Goal: Communication & Community: Connect with others

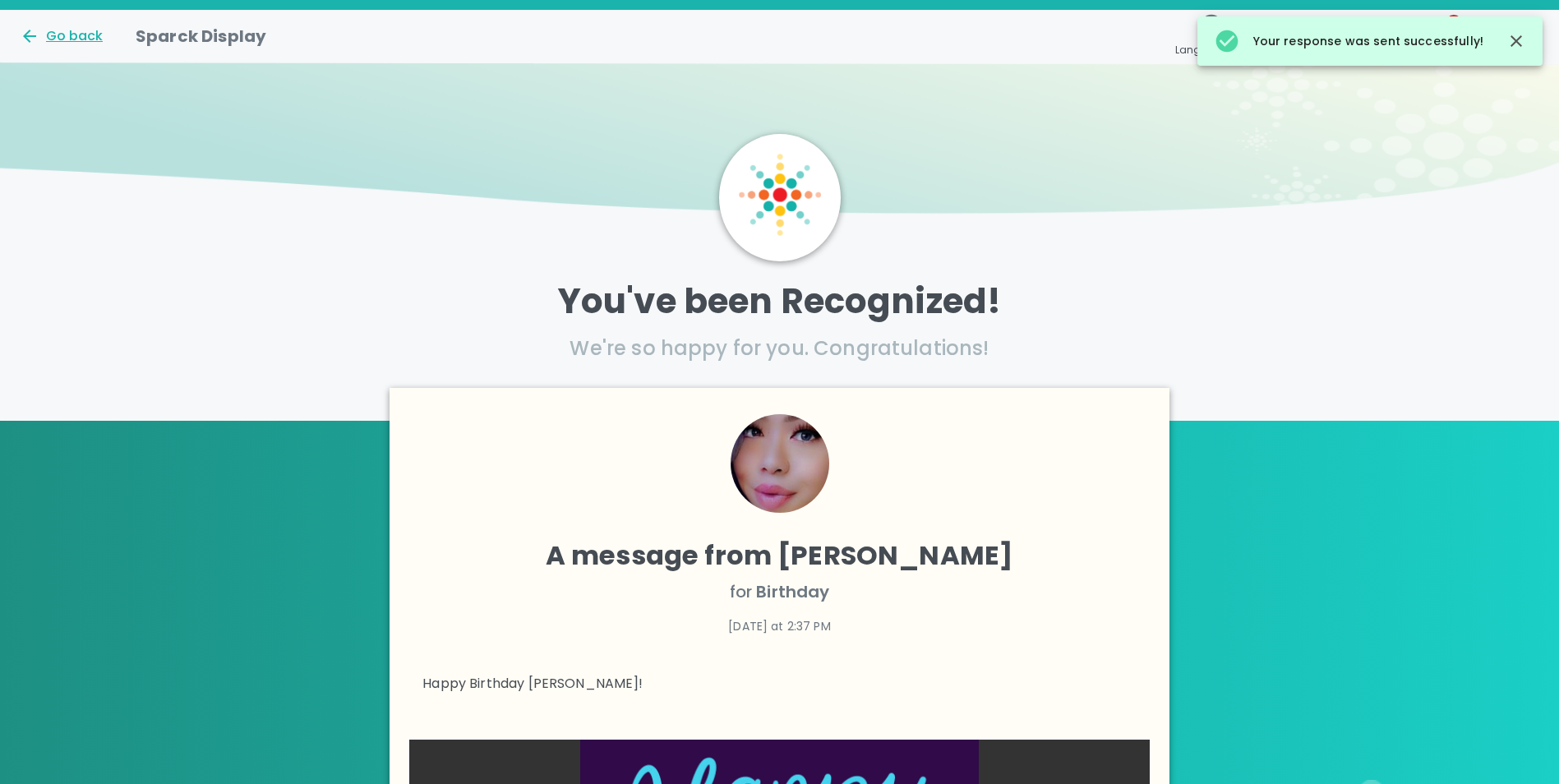
click at [78, 41] on div "Go back" at bounding box center [61, 35] width 83 height 20
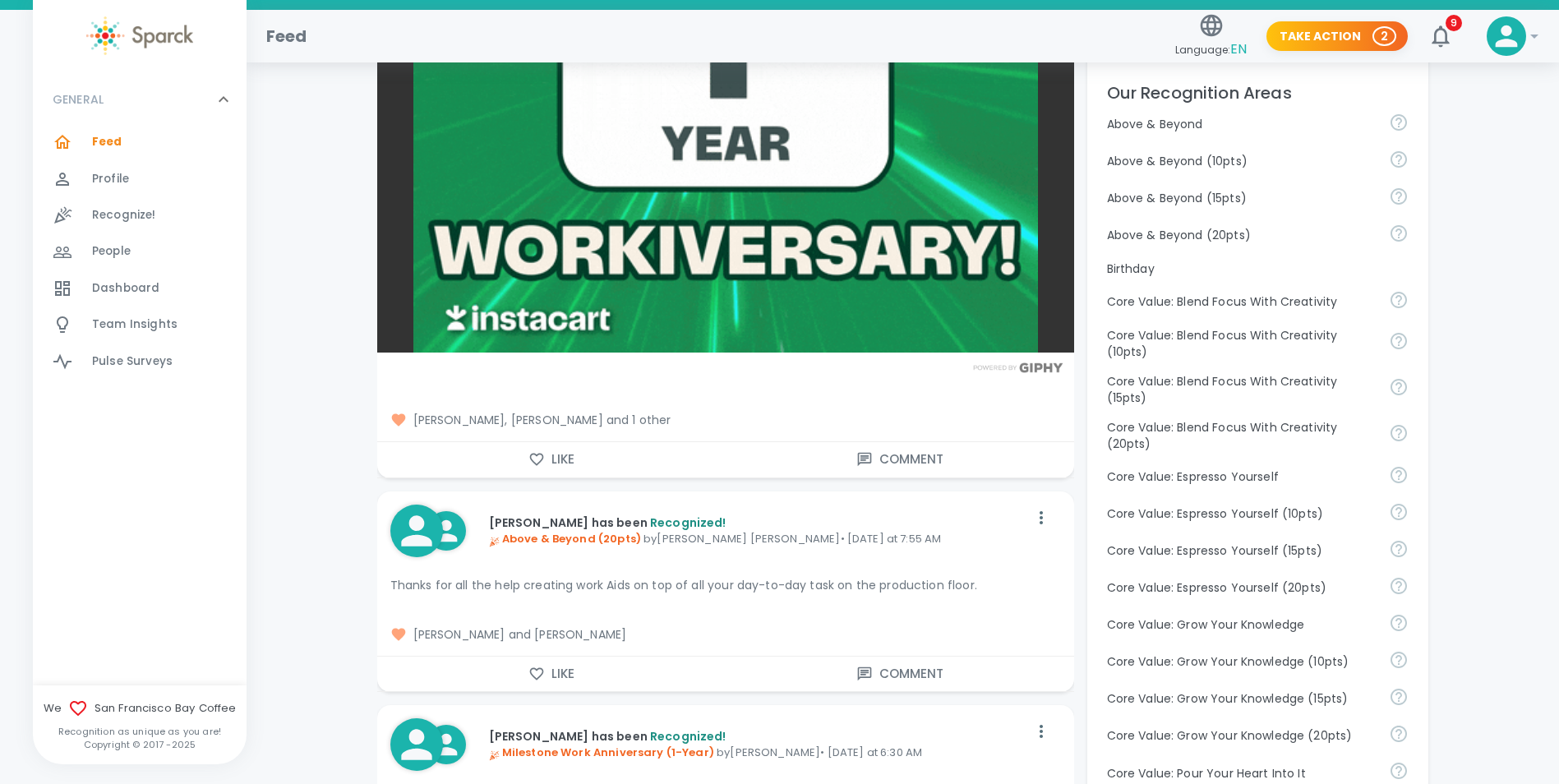
scroll to position [740, 0]
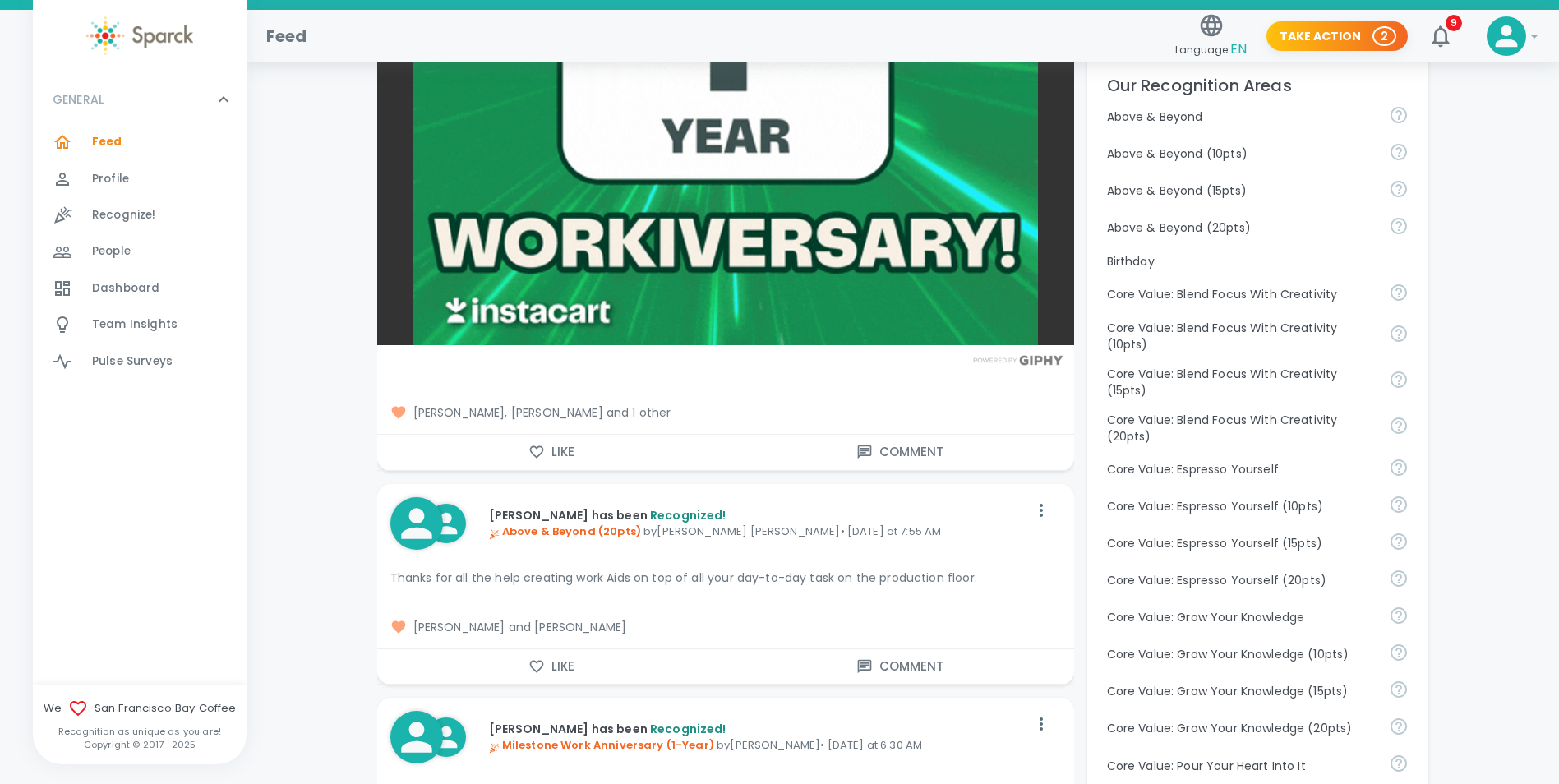
click at [547, 450] on button "Like" at bounding box center [552, 452] width 349 height 35
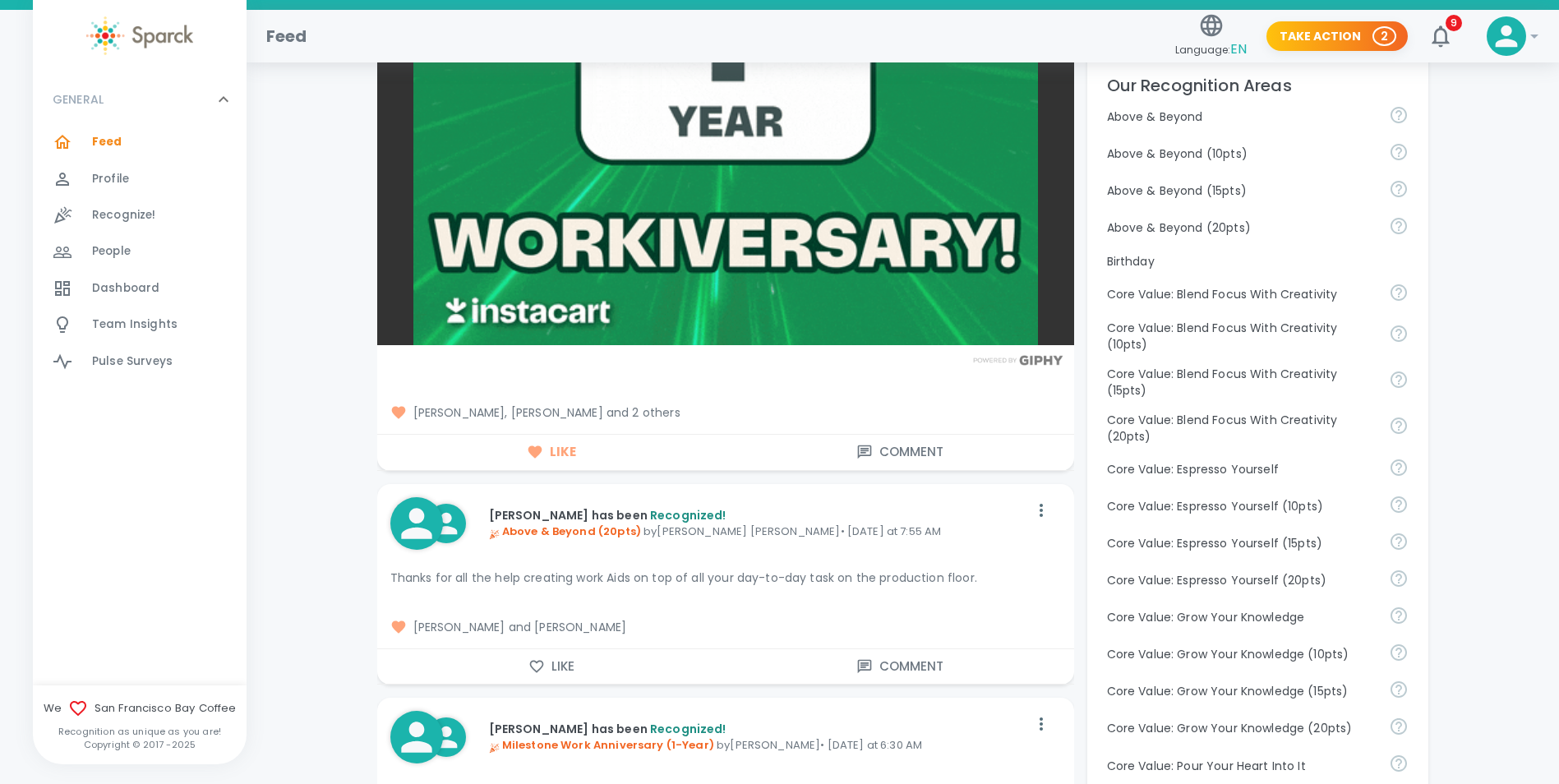
scroll to position [904, 0]
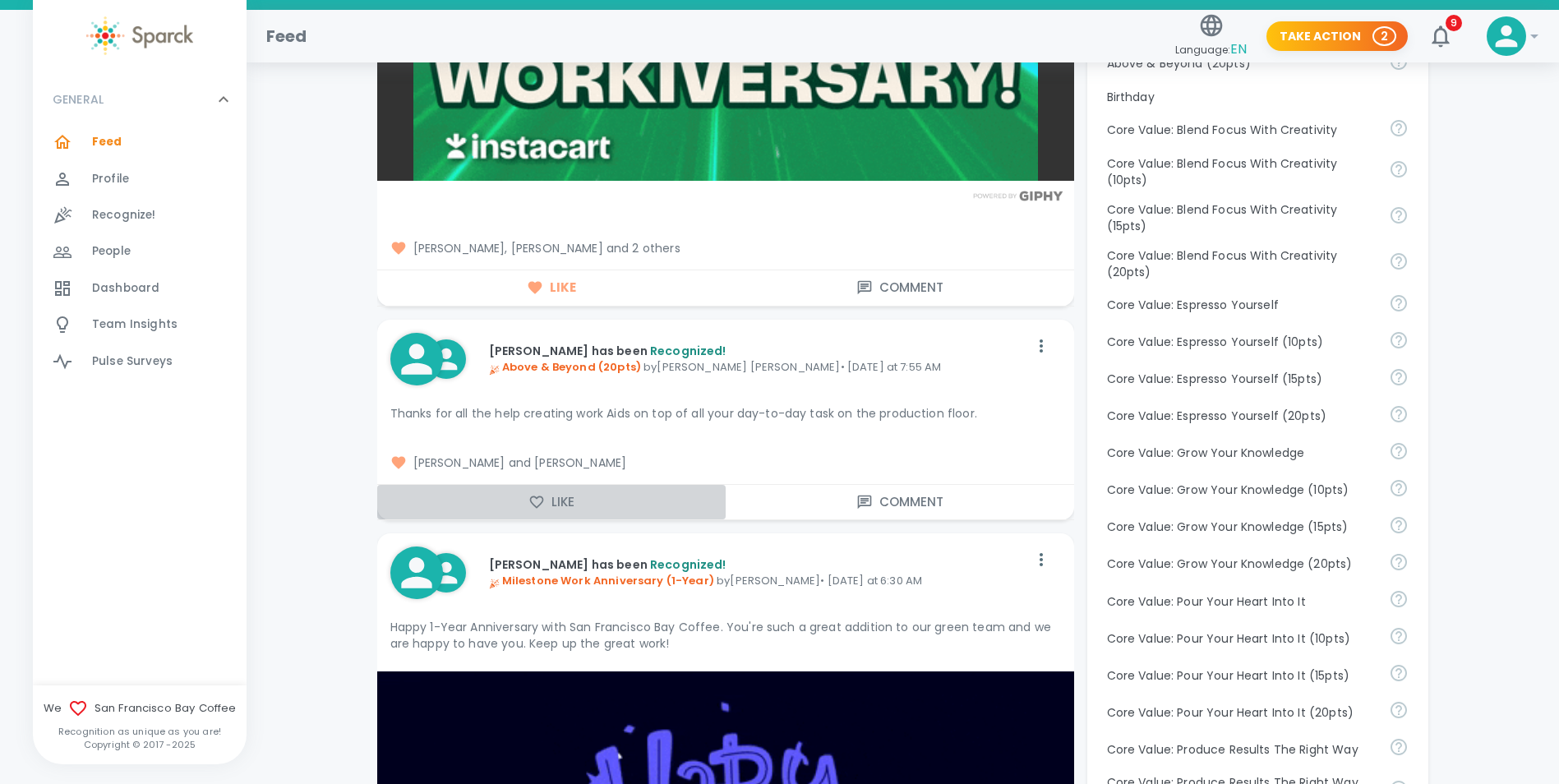
click at [556, 502] on button "Like" at bounding box center [552, 502] width 349 height 35
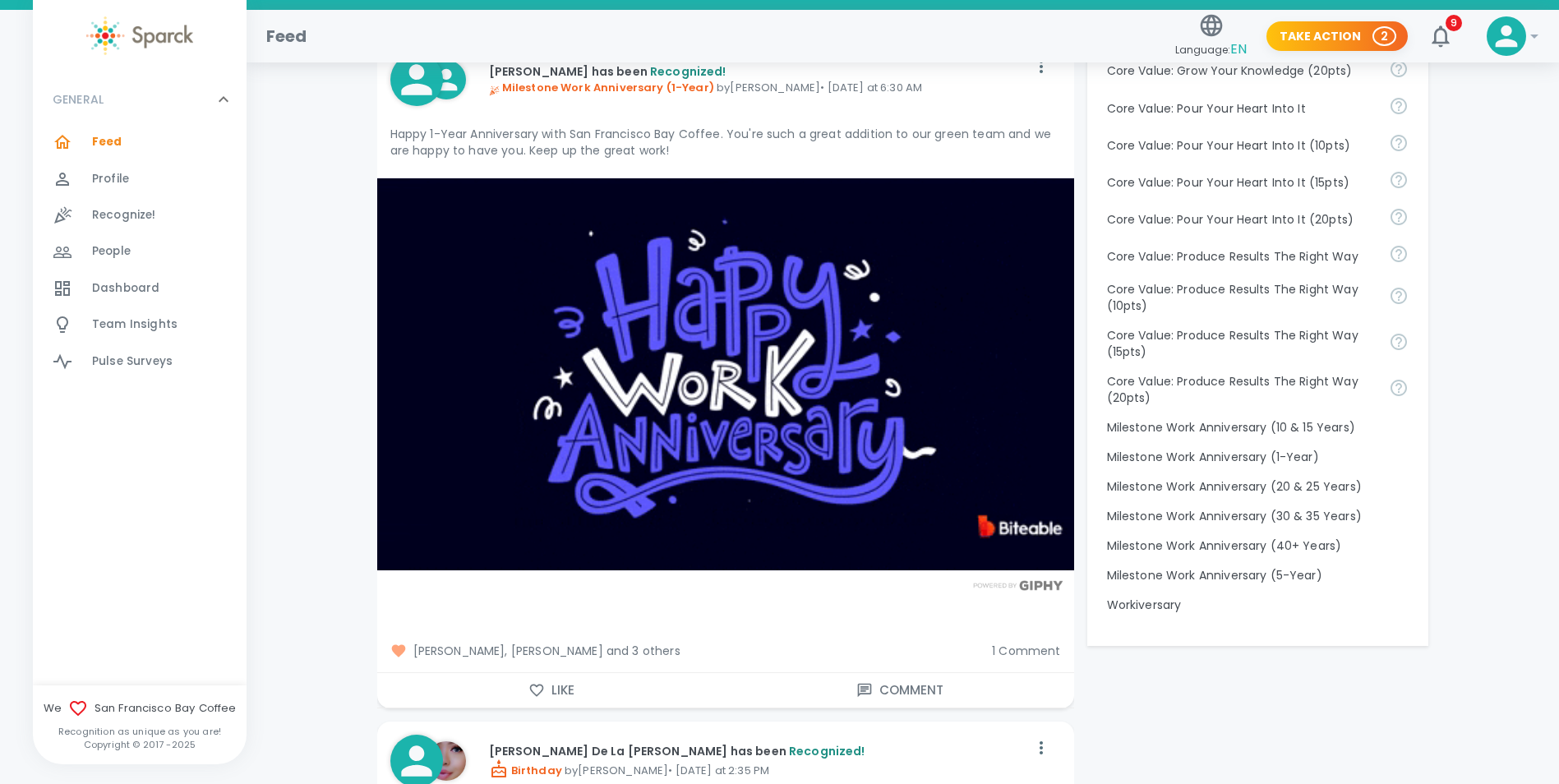
scroll to position [1479, 0]
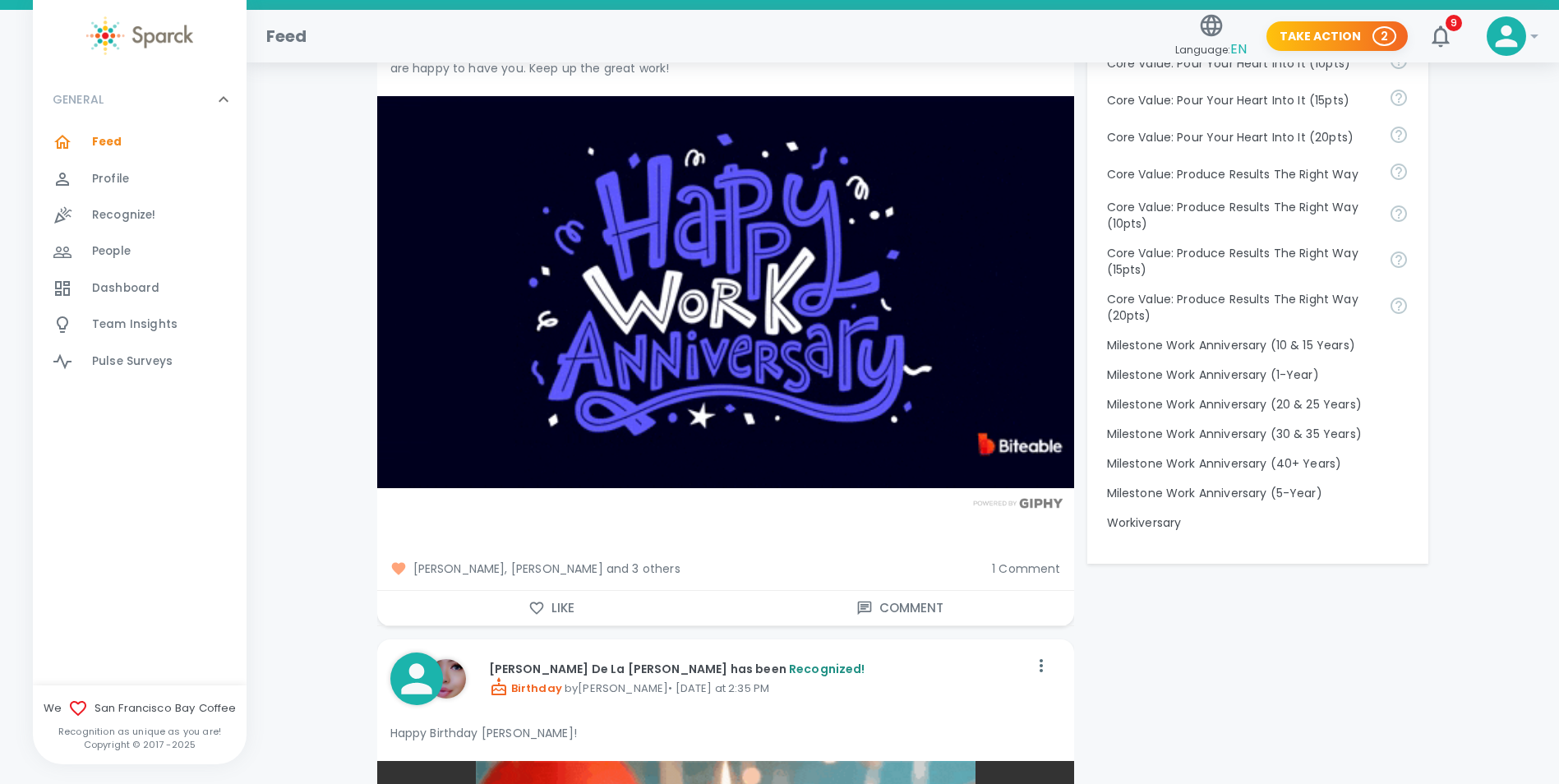
click at [546, 611] on button "Like" at bounding box center [552, 608] width 349 height 35
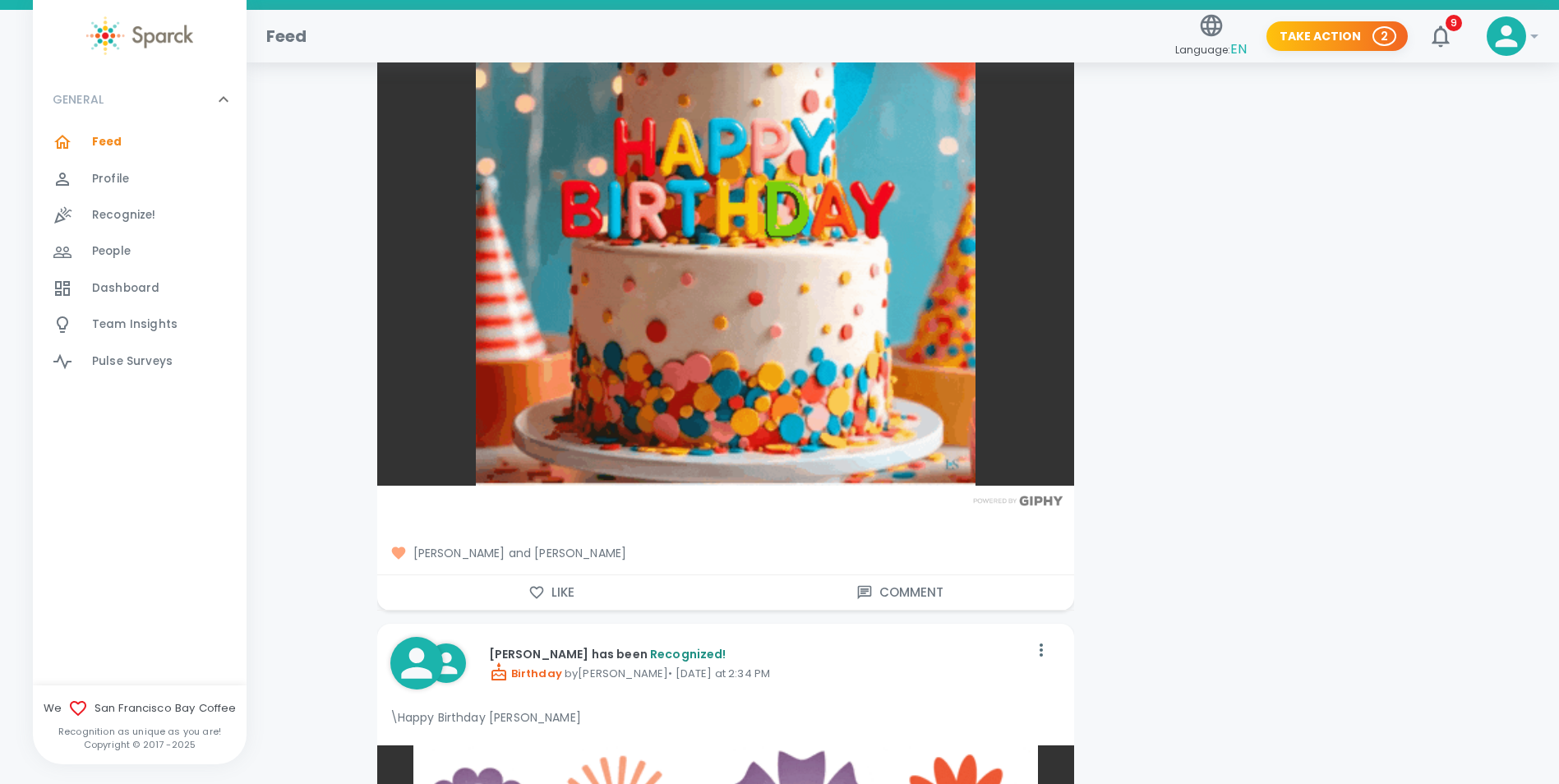
scroll to position [2465, 0]
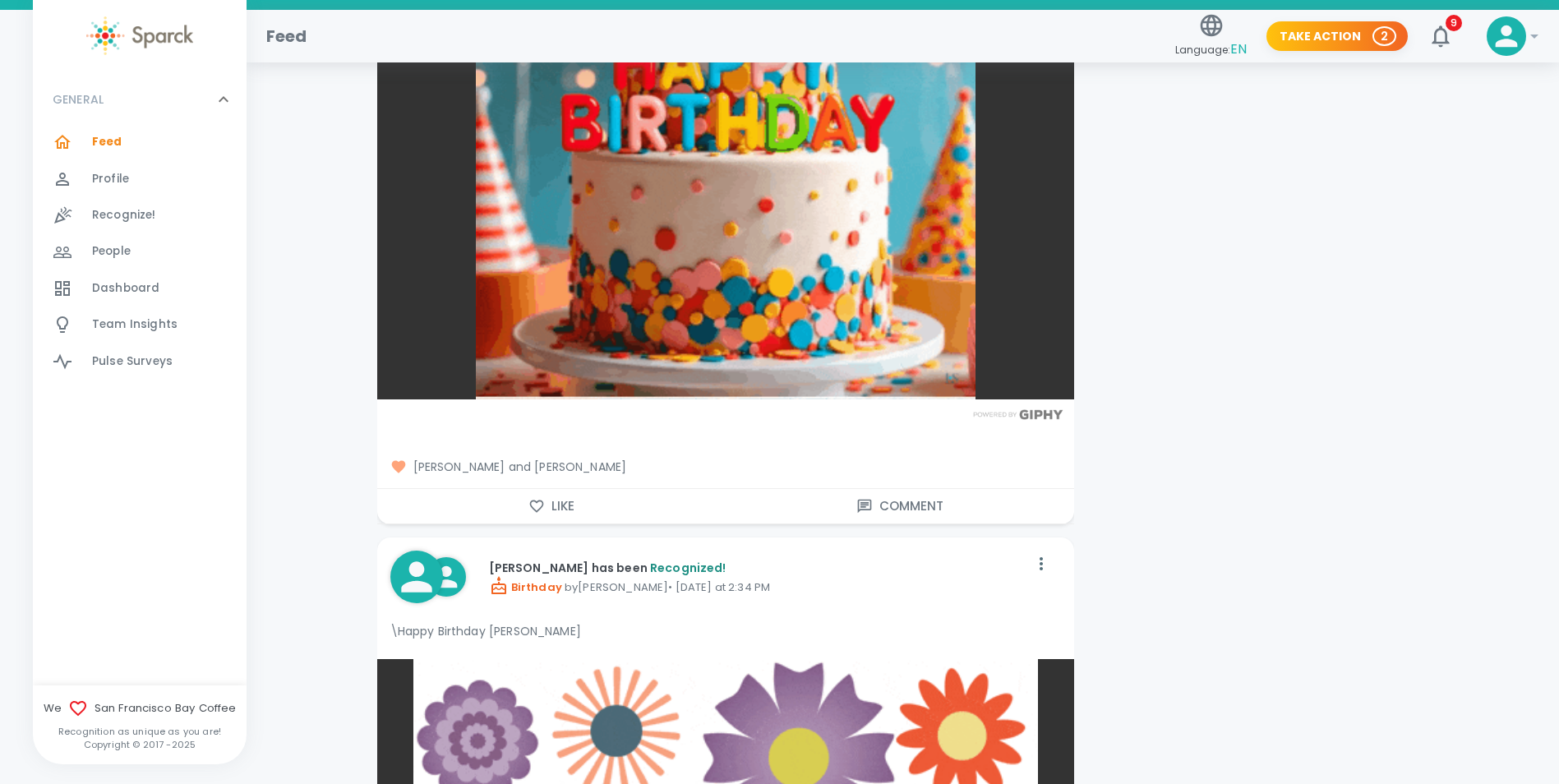
click at [547, 510] on button "Like" at bounding box center [552, 506] width 349 height 35
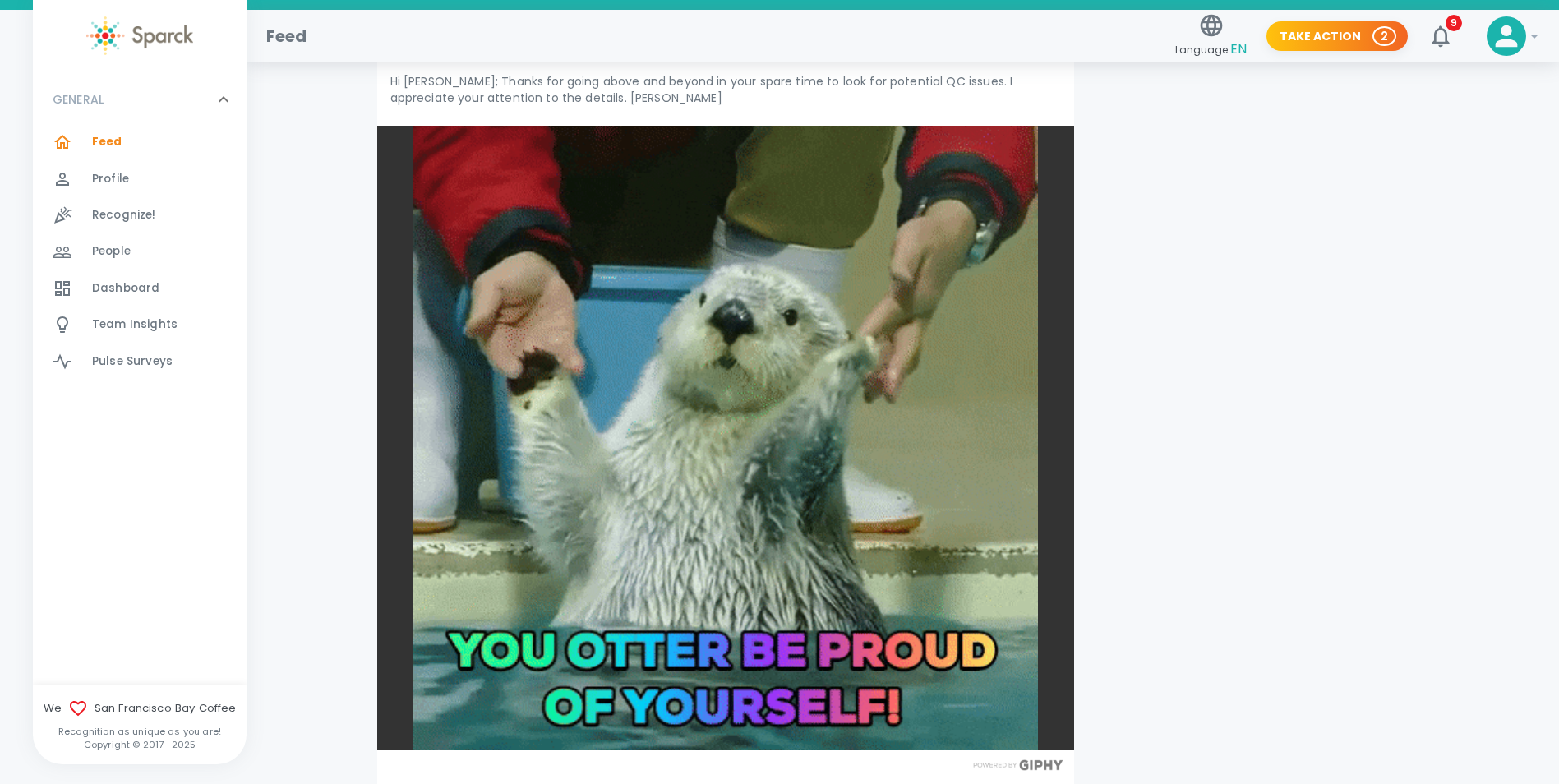
scroll to position [6574, 0]
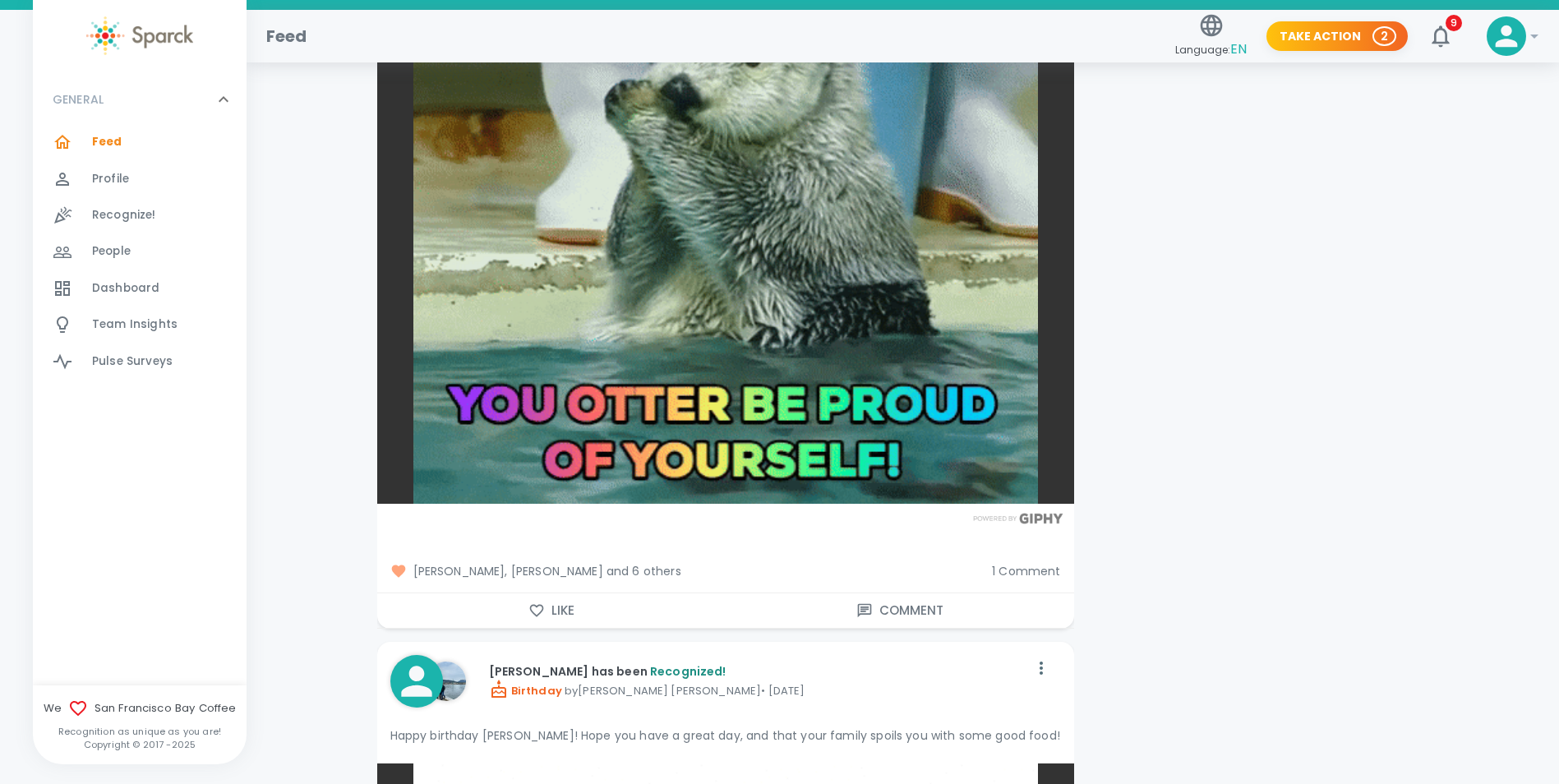
click at [629, 563] on span "[PERSON_NAME], [PERSON_NAME] and 6 others" at bounding box center [685, 570] width 590 height 16
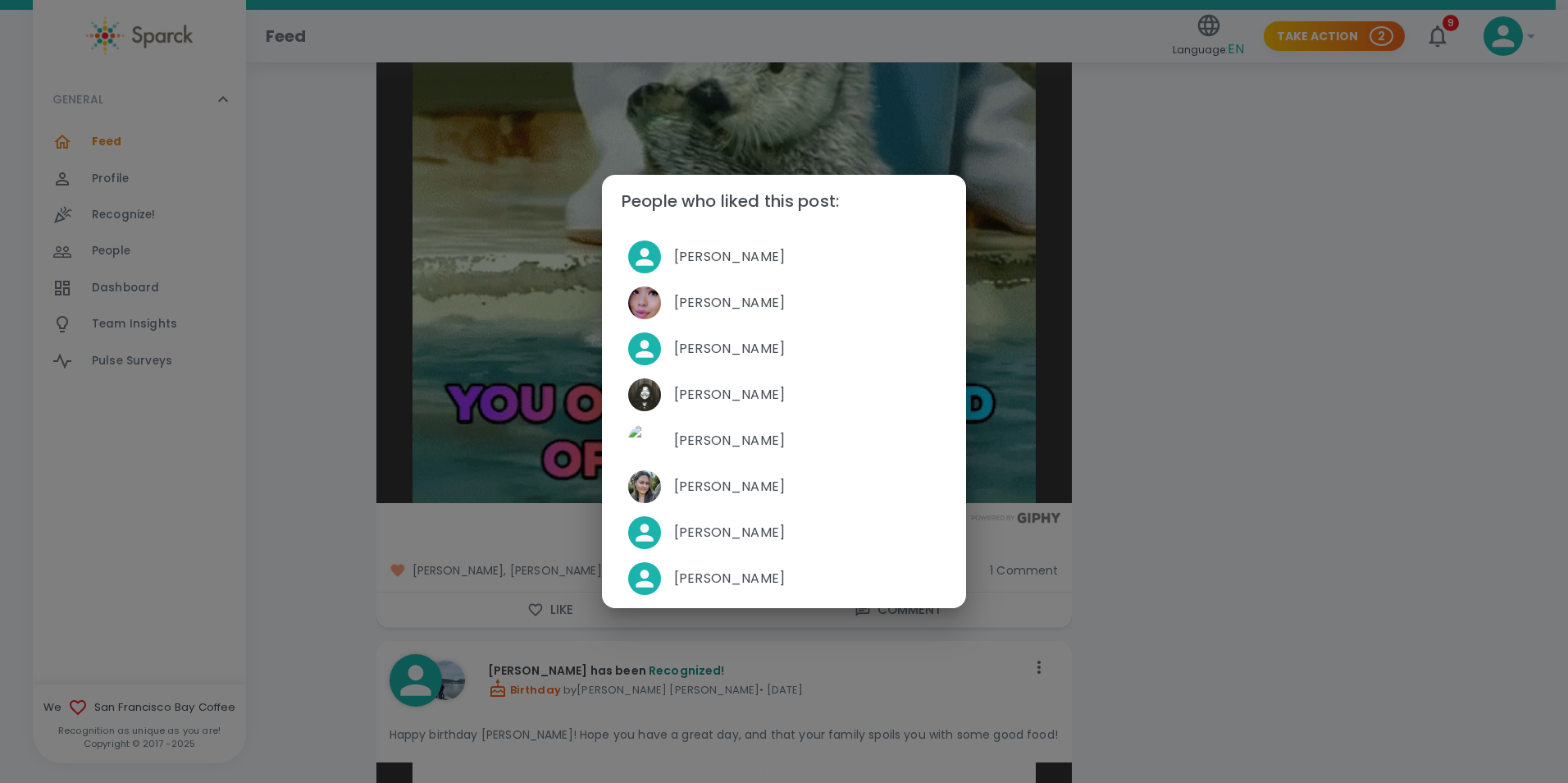
click at [1326, 590] on div "People who liked this post: [PERSON_NAME] [PERSON_NAME] [PERSON_NAME] [PERSON_N…" at bounding box center [784, 392] width 1568 height 783
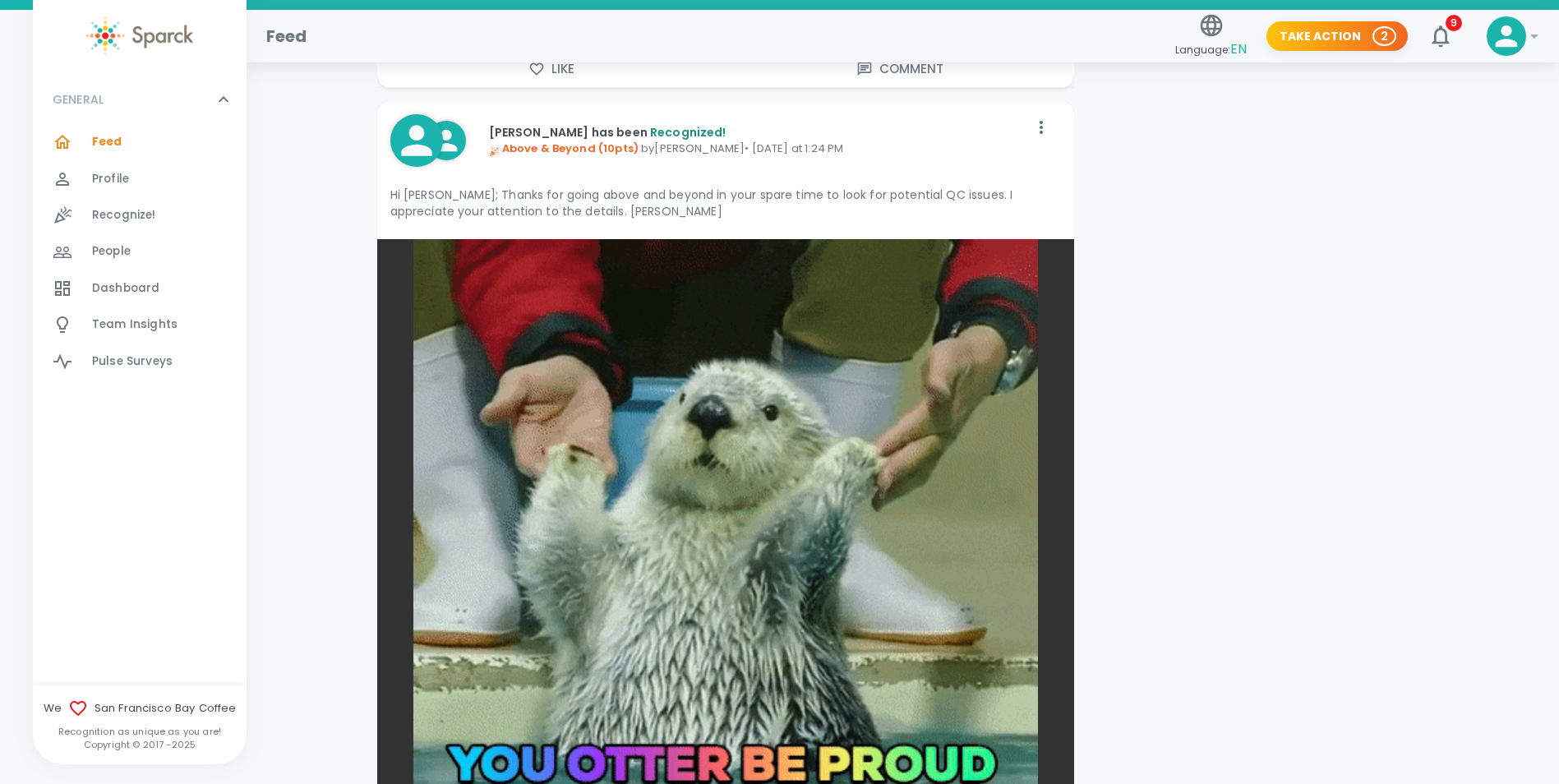
scroll to position [6080, 0]
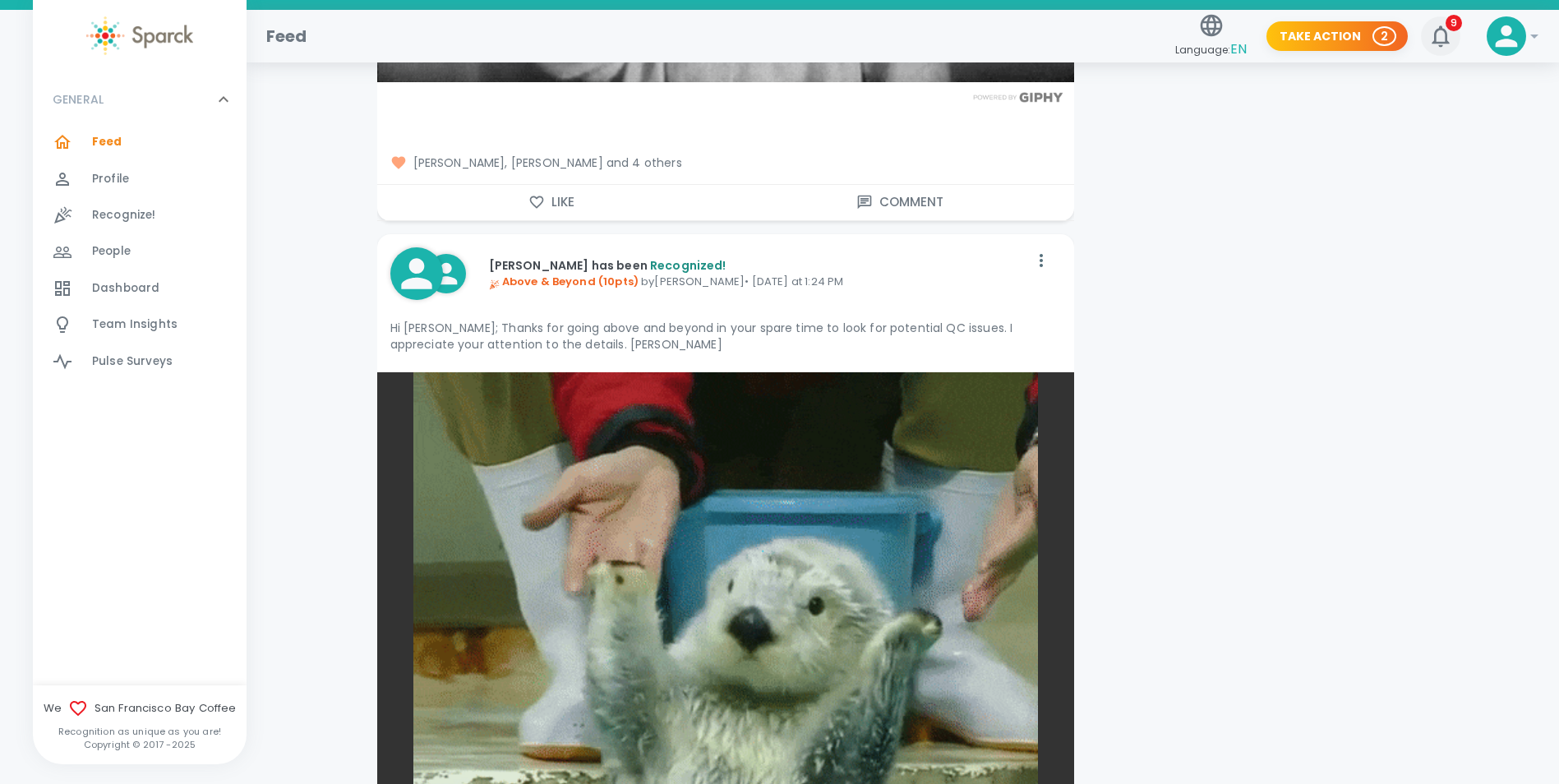
click at [1439, 43] on icon "button" at bounding box center [1440, 36] width 17 height 21
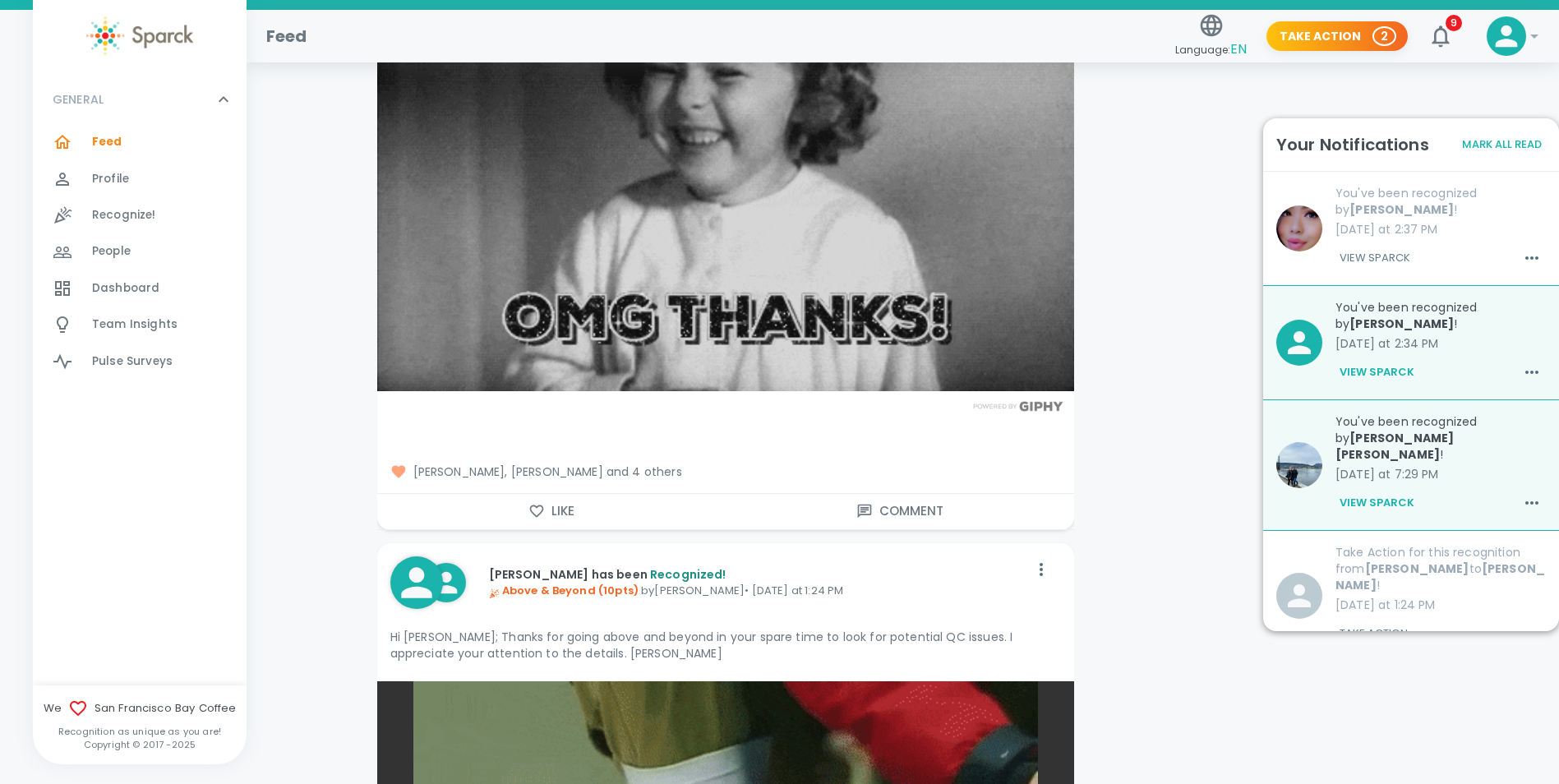
scroll to position [5670, 0]
